Goal: Task Accomplishment & Management: Complete application form

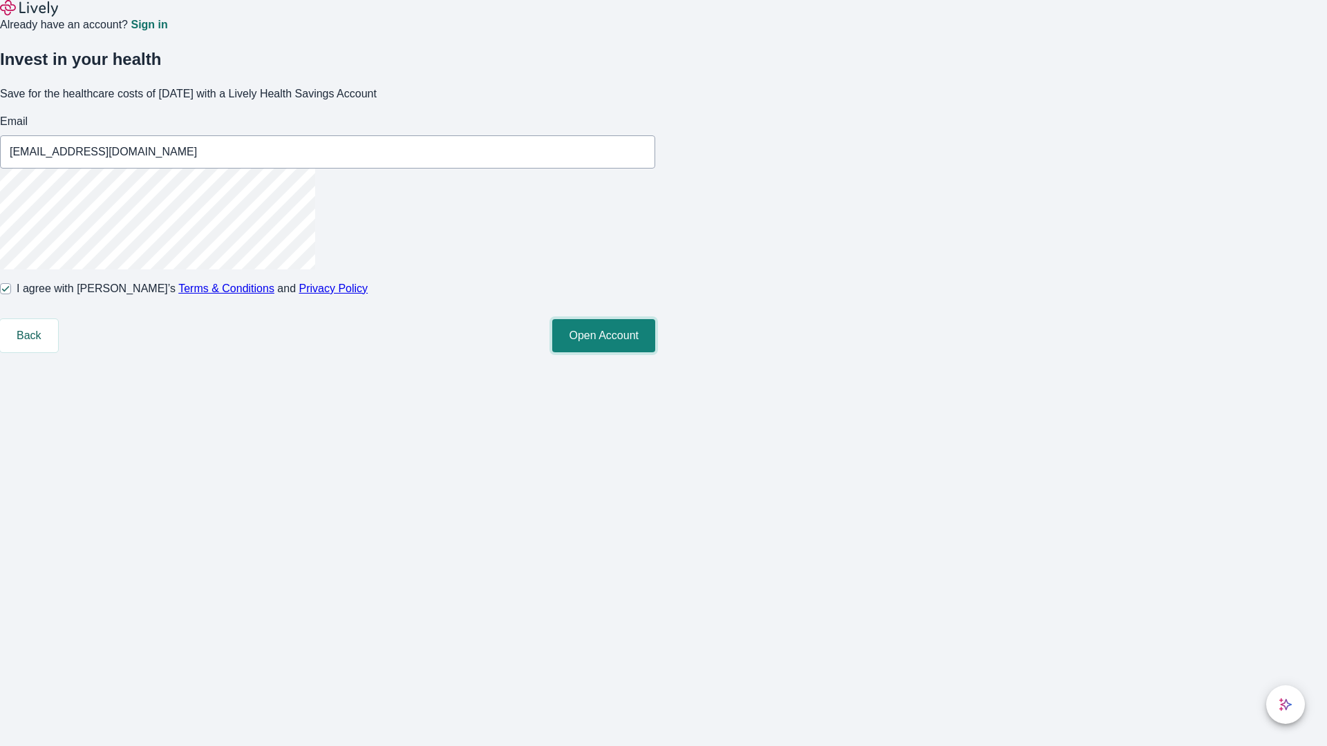
click at [655, 352] on button "Open Account" at bounding box center [603, 335] width 103 height 33
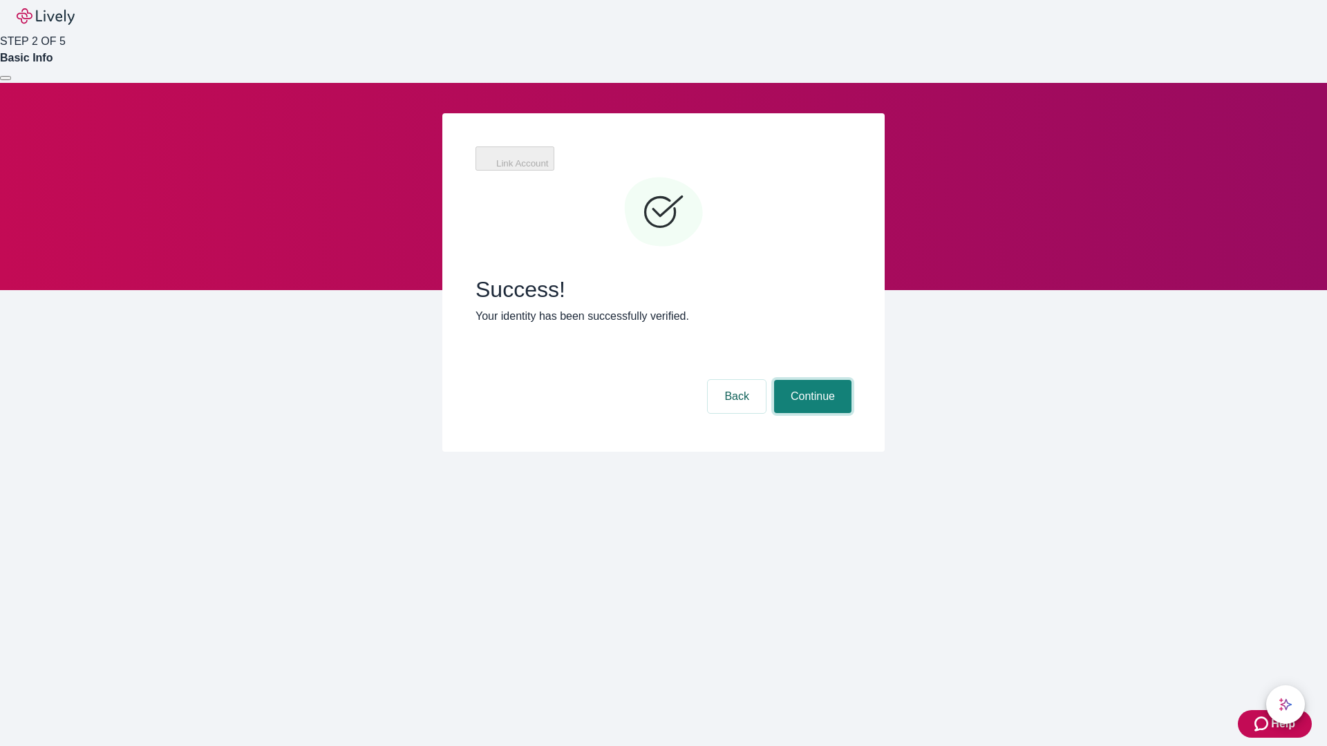
click at [811, 380] on button "Continue" at bounding box center [812, 396] width 77 height 33
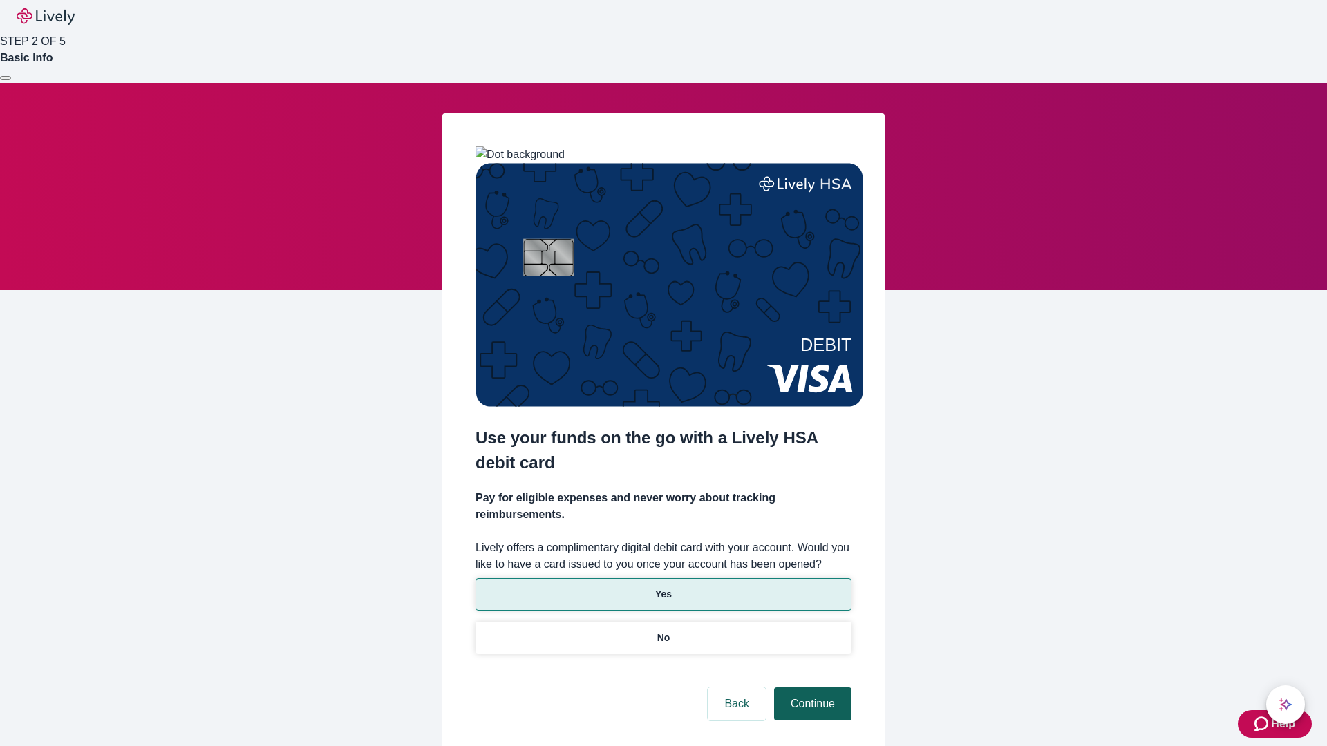
click at [663, 587] on p "Yes" at bounding box center [663, 594] width 17 height 15
click at [811, 688] on button "Continue" at bounding box center [812, 704] width 77 height 33
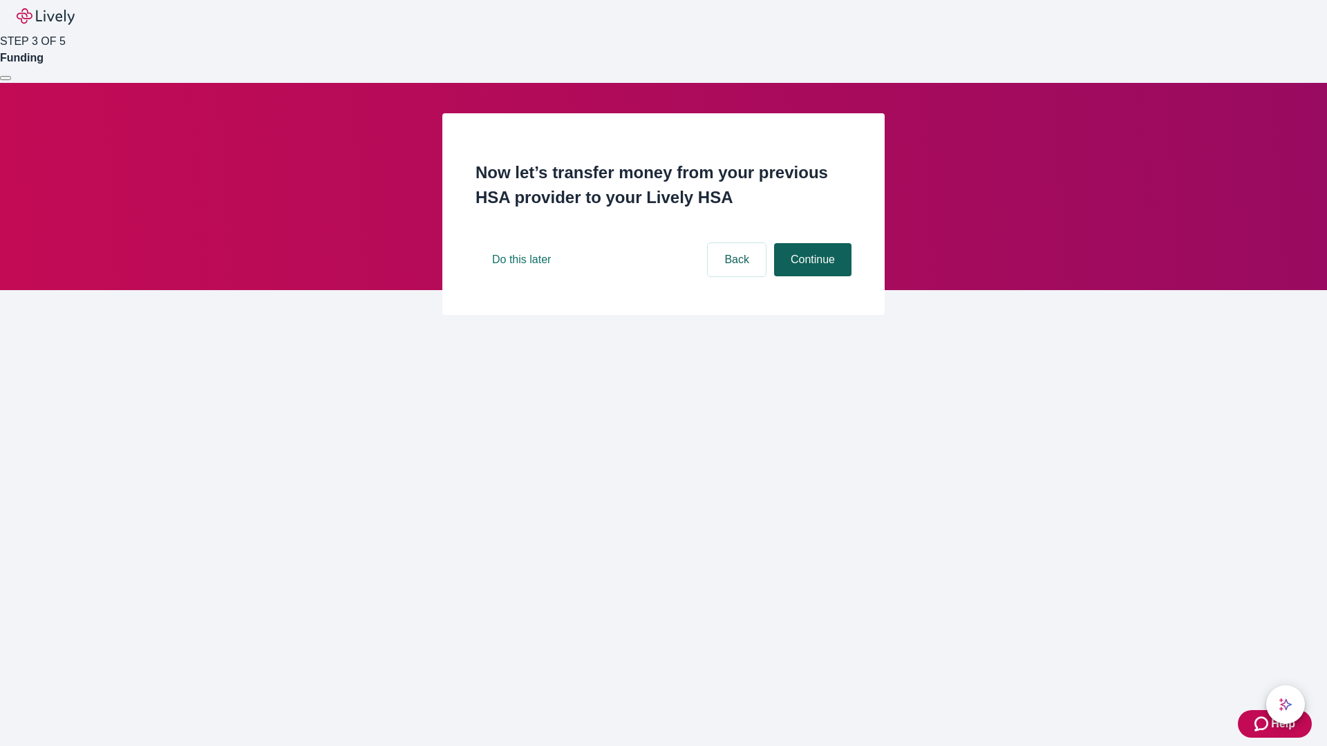
click at [811, 276] on button "Continue" at bounding box center [812, 259] width 77 height 33
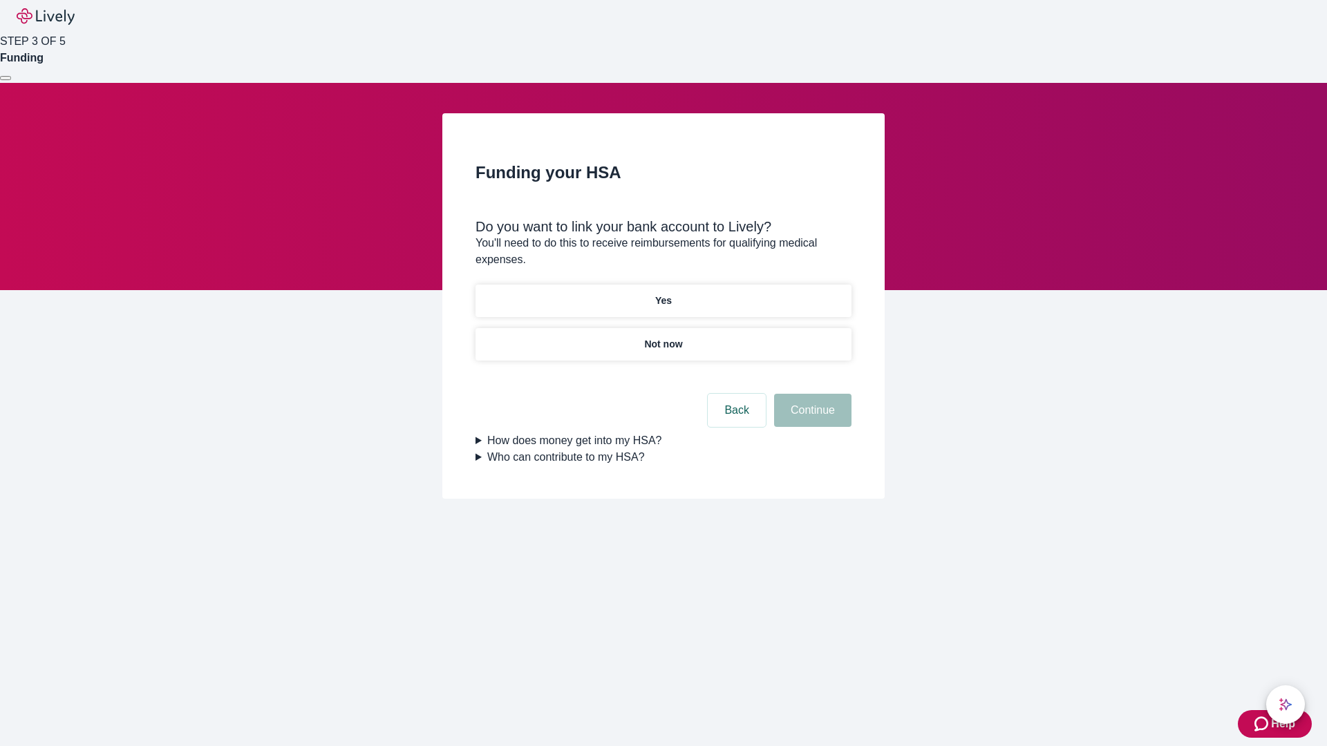
click at [663, 294] on p "Yes" at bounding box center [663, 301] width 17 height 15
click at [811, 394] on button "Continue" at bounding box center [812, 410] width 77 height 33
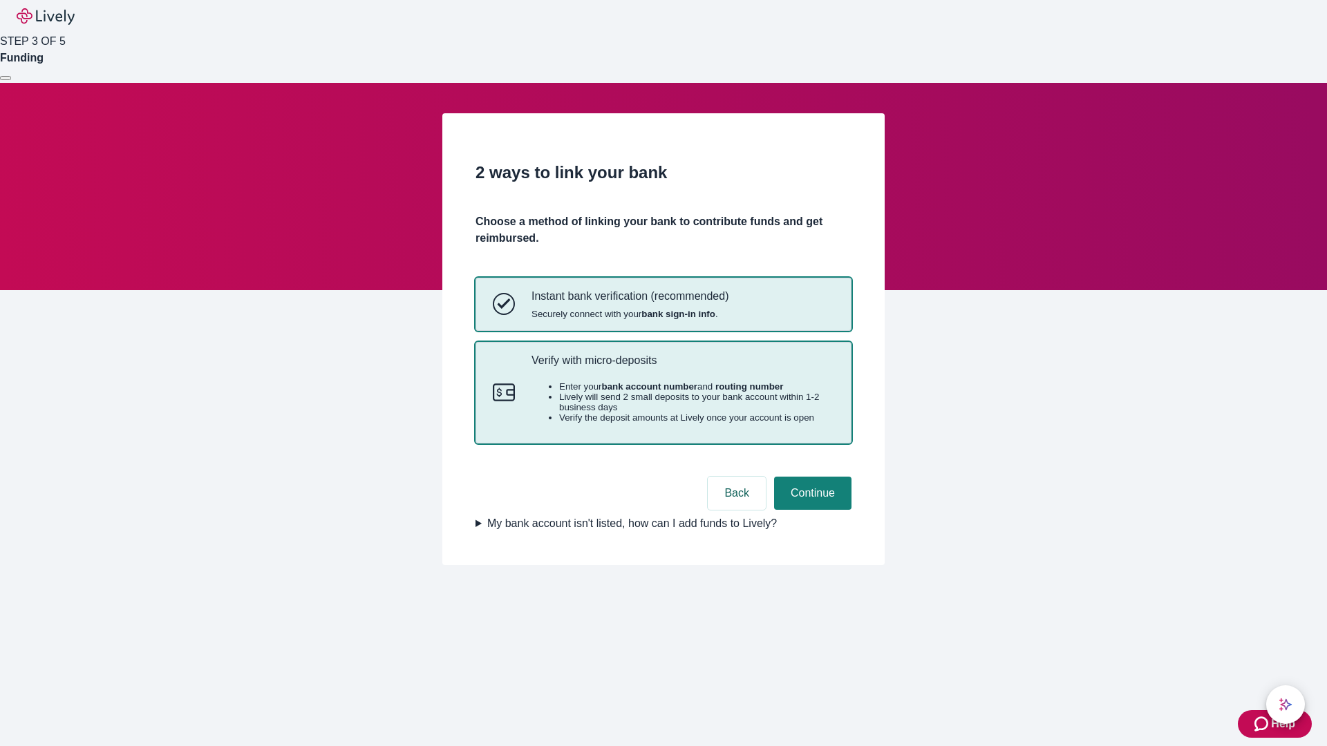
click at [682, 367] on p "Verify with micro-deposits" at bounding box center [682, 360] width 303 height 13
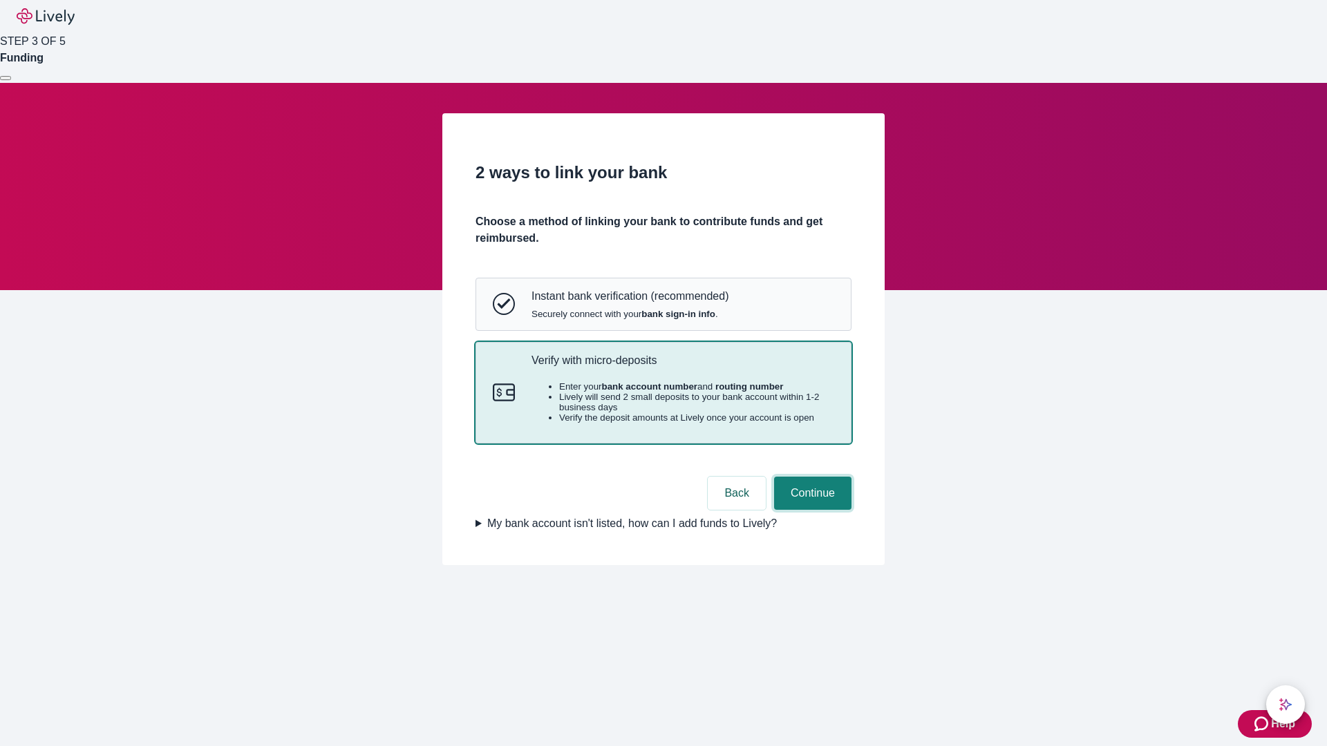
click at [811, 510] on button "Continue" at bounding box center [812, 493] width 77 height 33
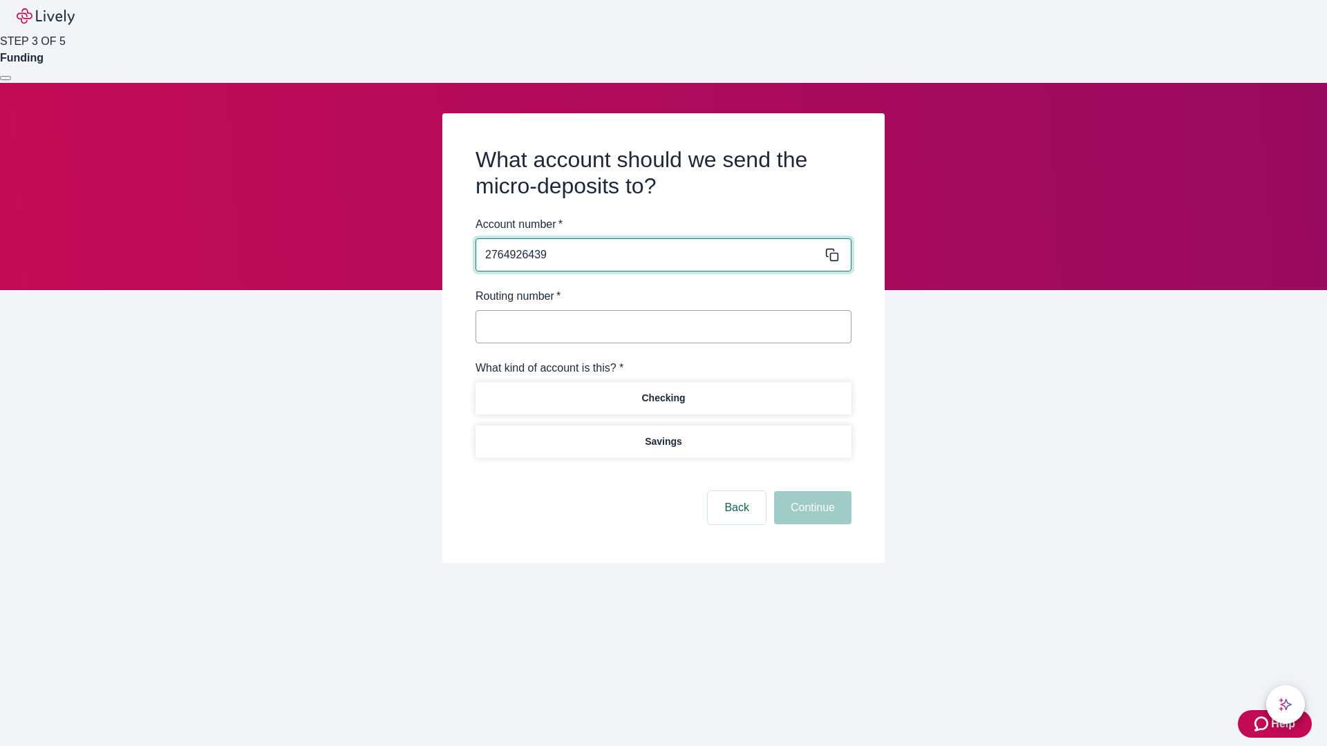
type input "2764926439"
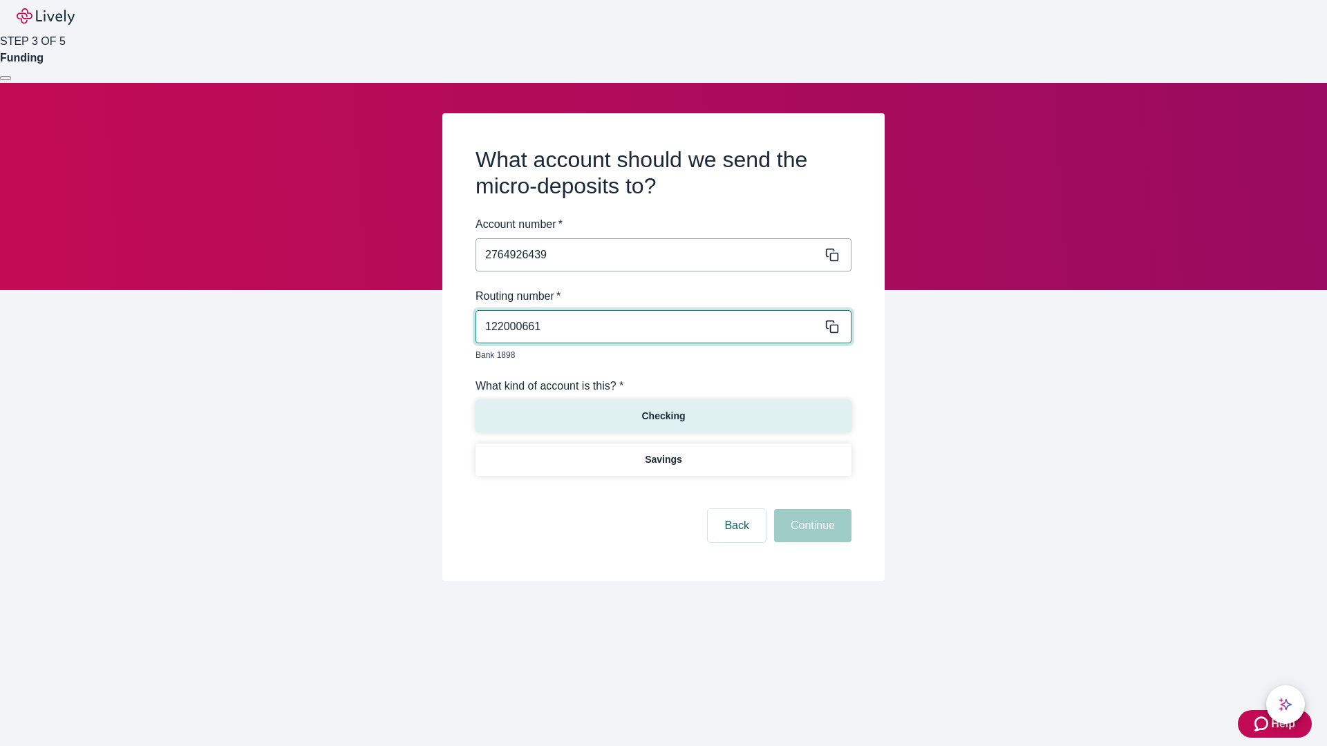
type input "122000661"
click at [663, 409] on p "Checking" at bounding box center [663, 416] width 44 height 15
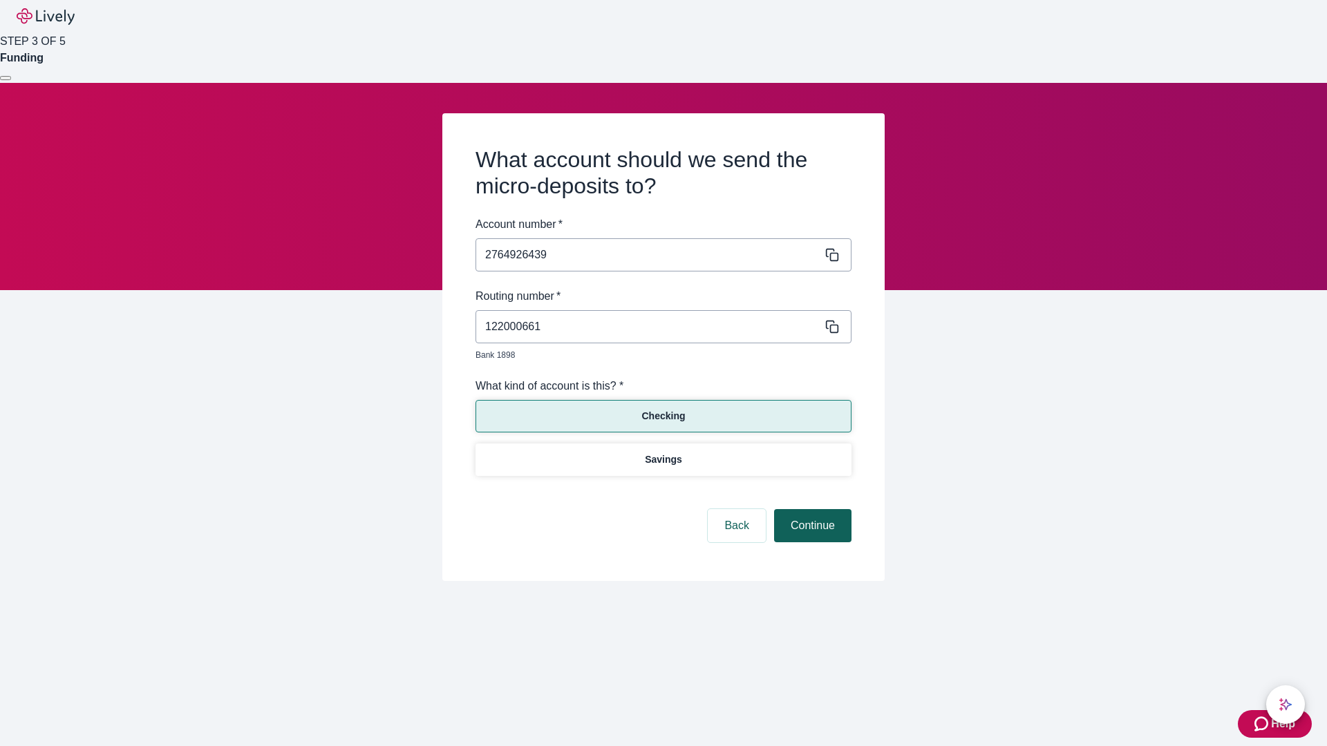
click at [811, 510] on button "Continue" at bounding box center [812, 525] width 77 height 33
